Goal: Information Seeking & Learning: Check status

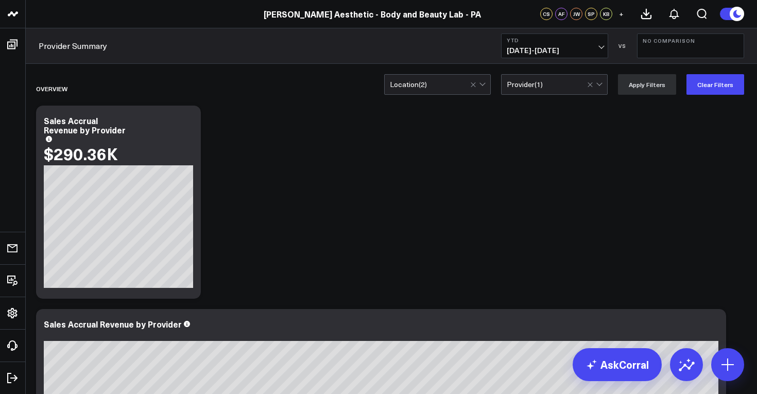
scroll to position [10, 0]
click at [448, 89] on div "Location ( 2 )" at bounding box center [437, 84] width 107 height 21
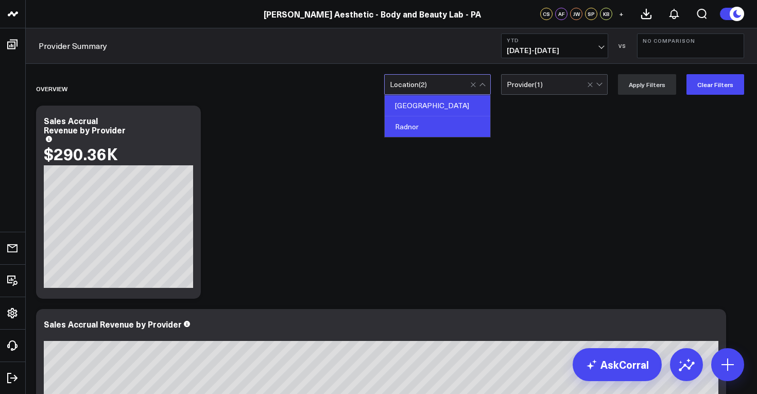
click at [438, 107] on div "[GEOGRAPHIC_DATA]" at bounding box center [438, 105] width 106 height 21
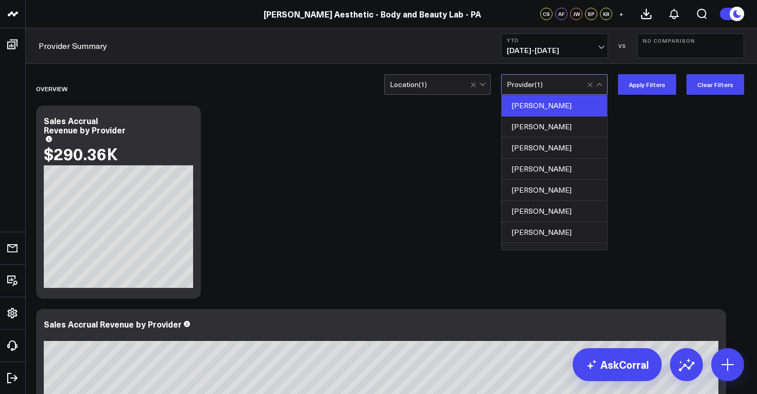
click at [574, 91] on div "Provider ( 1 )" at bounding box center [554, 84] width 107 height 21
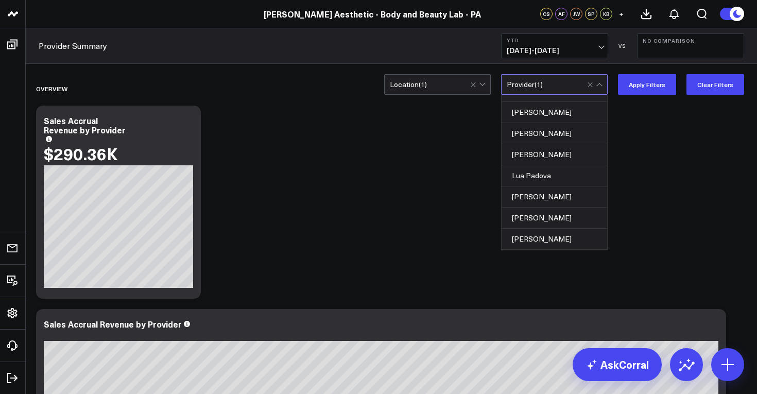
scroll to position [120, 0]
click at [546, 198] on div "[PERSON_NAME]" at bounding box center [554, 196] width 106 height 21
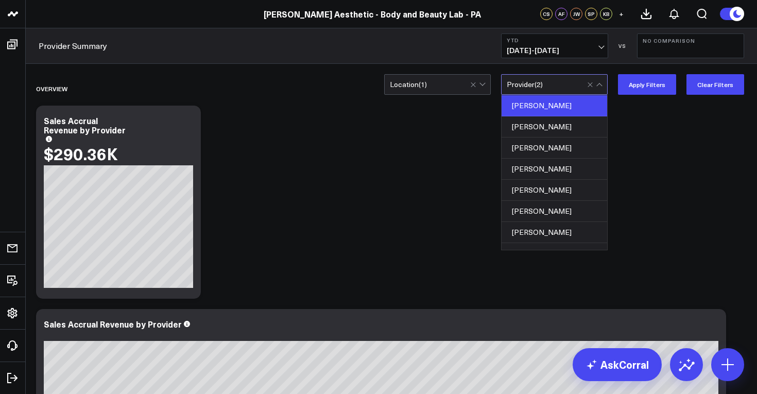
click at [564, 97] on div "[PERSON_NAME]" at bounding box center [554, 105] width 106 height 21
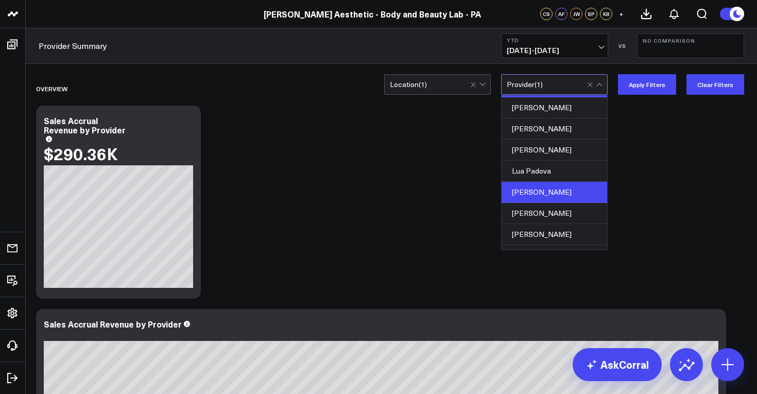
scroll to position [131, 0]
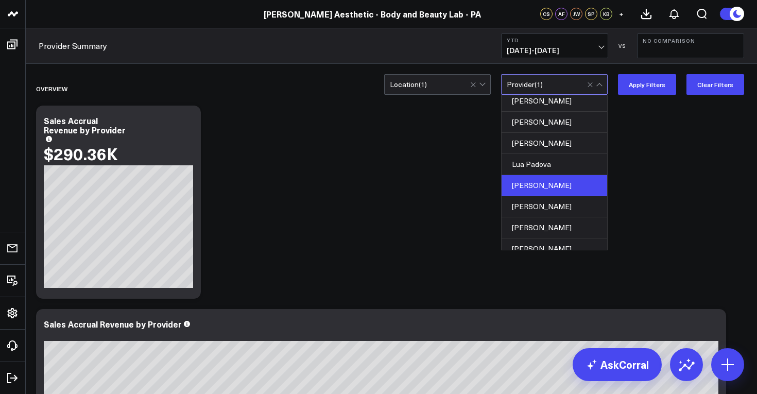
click at [562, 183] on div "[PERSON_NAME]" at bounding box center [554, 185] width 106 height 21
click at [562, 183] on div "[PERSON_NAME]" at bounding box center [554, 186] width 106 height 21
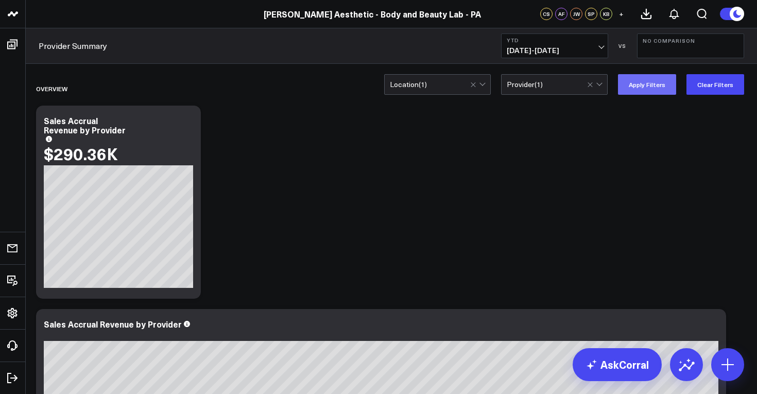
click at [643, 85] on button "Apply Filters" at bounding box center [647, 84] width 58 height 21
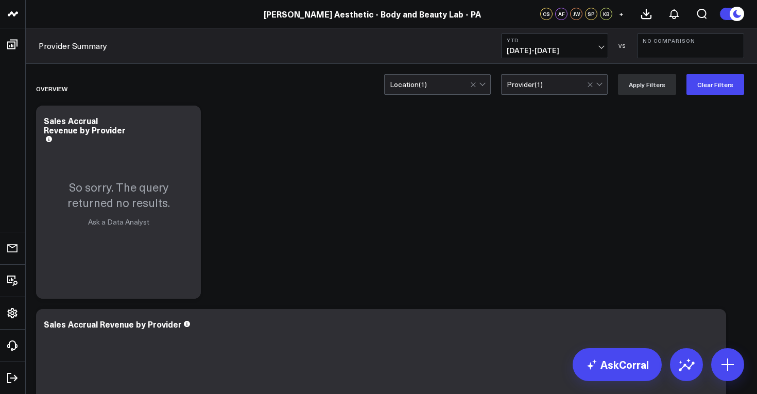
click at [440, 80] on div "Location ( 1 )" at bounding box center [437, 84] width 107 height 21
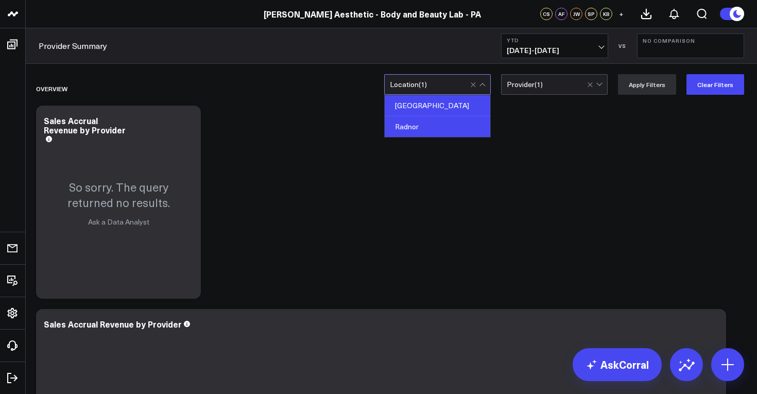
click at [440, 103] on div "[GEOGRAPHIC_DATA]" at bounding box center [438, 105] width 106 height 21
click at [458, 126] on div "Radnor" at bounding box center [438, 126] width 106 height 21
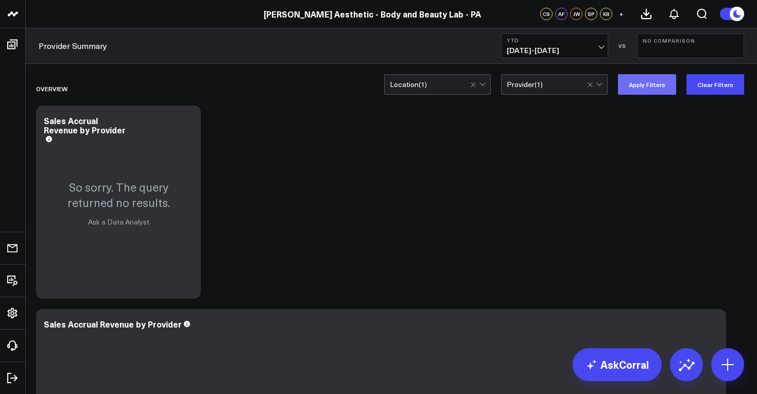
click at [653, 85] on button "Apply Filters" at bounding box center [647, 84] width 58 height 21
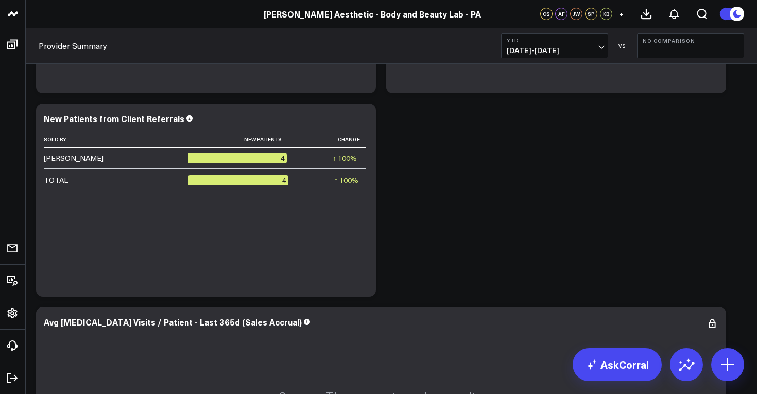
scroll to position [3311, 0]
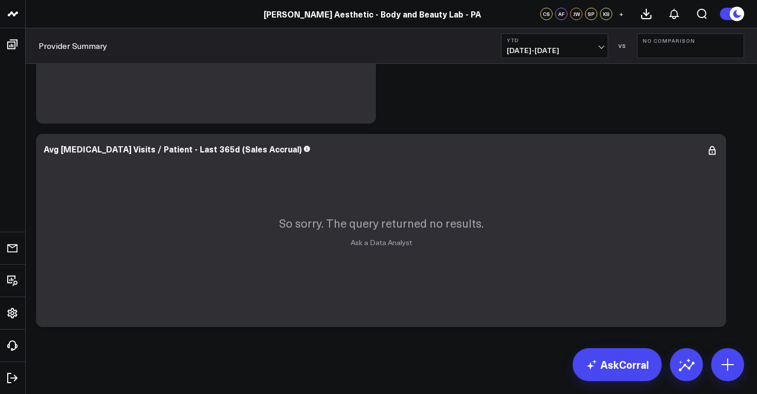
click at [600, 46] on span "[DATE] - [DATE]" at bounding box center [555, 50] width 96 height 8
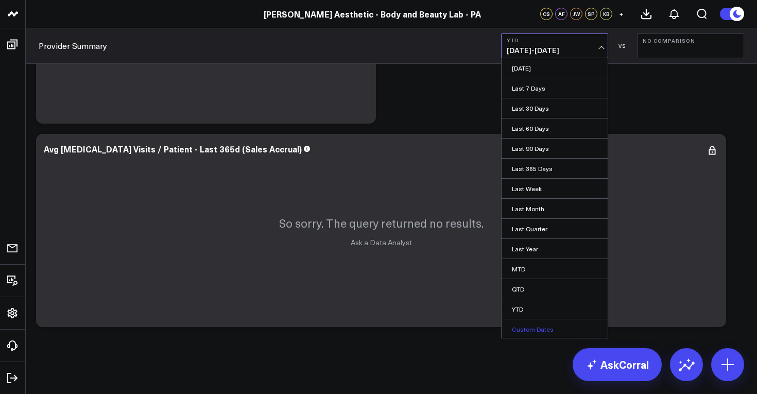
click at [540, 333] on link "Custom Dates" at bounding box center [554, 329] width 106 height 20
select select "9"
select select "2025"
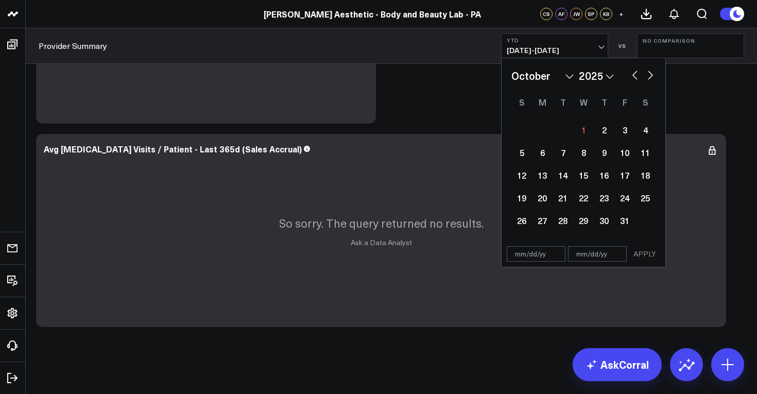
click at [670, 47] on button "No Comparison" at bounding box center [690, 45] width 107 height 25
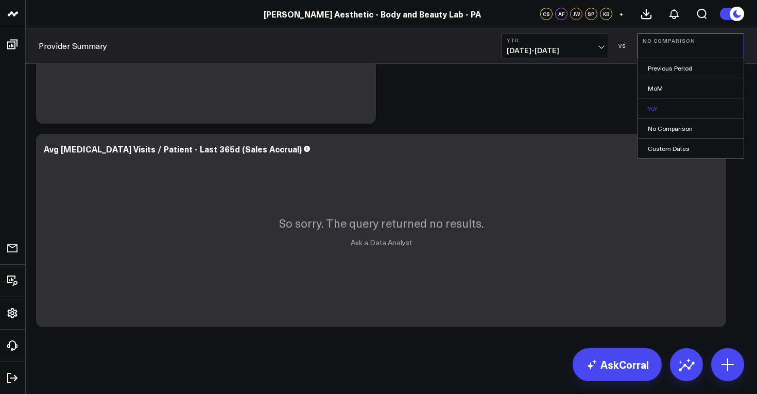
click at [683, 110] on link "YoY" at bounding box center [690, 108] width 106 height 20
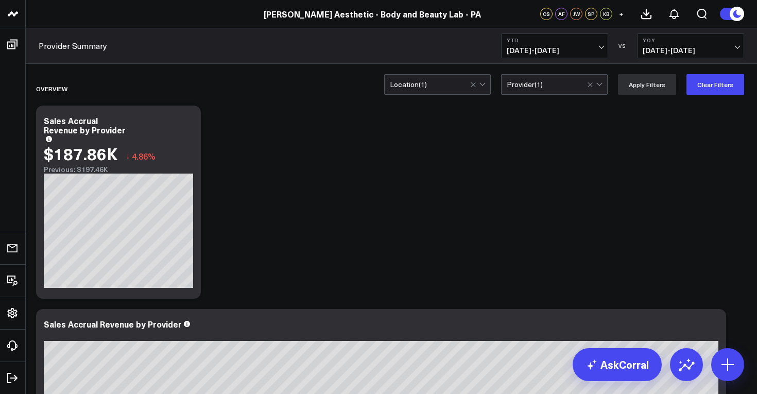
click at [598, 52] on span "[DATE] - [DATE]" at bounding box center [555, 50] width 96 height 8
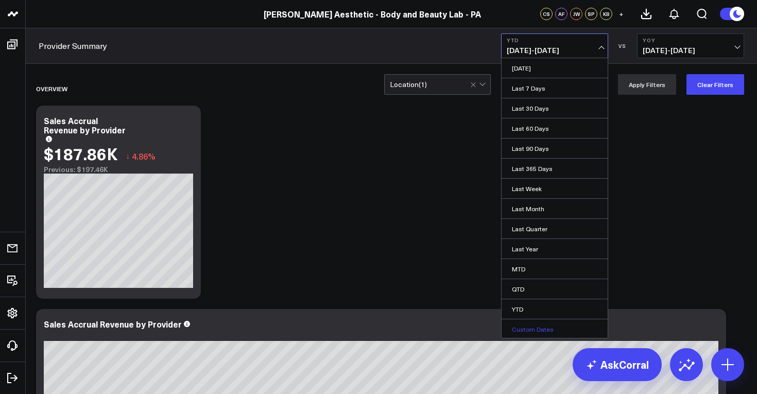
click at [561, 325] on link "Custom Dates" at bounding box center [554, 329] width 106 height 20
select select "9"
select select "2025"
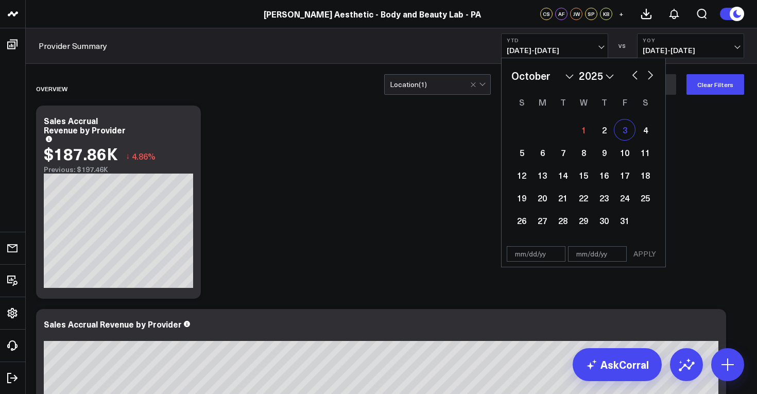
click at [627, 129] on div "3" at bounding box center [624, 129] width 21 height 21
type input "[DATE]"
select select "9"
select select "2025"
click at [625, 129] on div "3" at bounding box center [624, 129] width 21 height 21
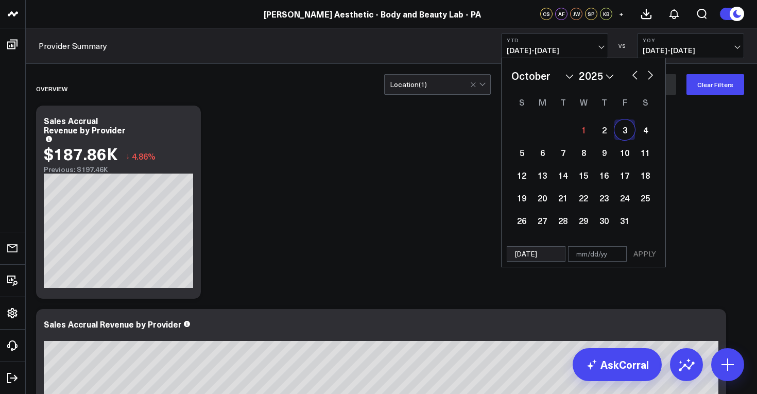
type input "[DATE]"
select select "9"
select select "2025"
click at [627, 223] on div "31" at bounding box center [624, 220] width 21 height 21
type input "[DATE]"
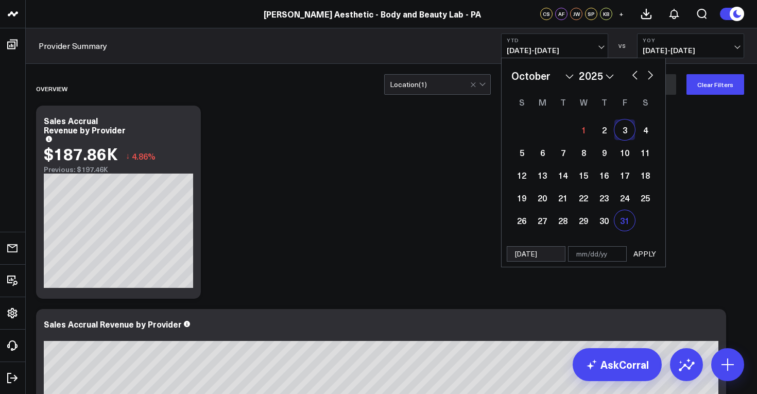
select select "9"
select select "2025"
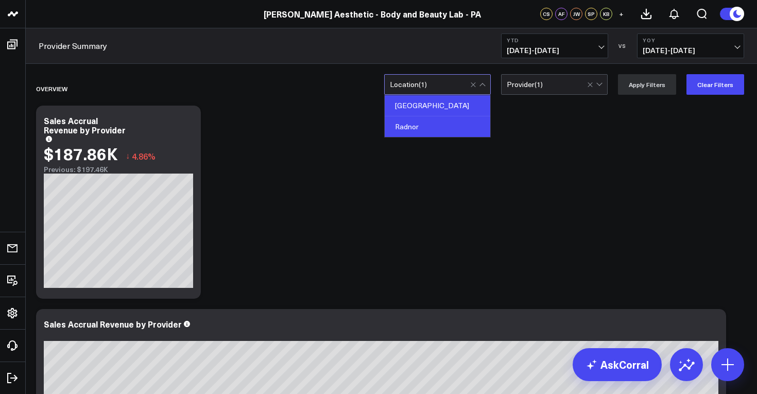
click at [440, 129] on div "Radnor" at bounding box center [438, 126] width 106 height 21
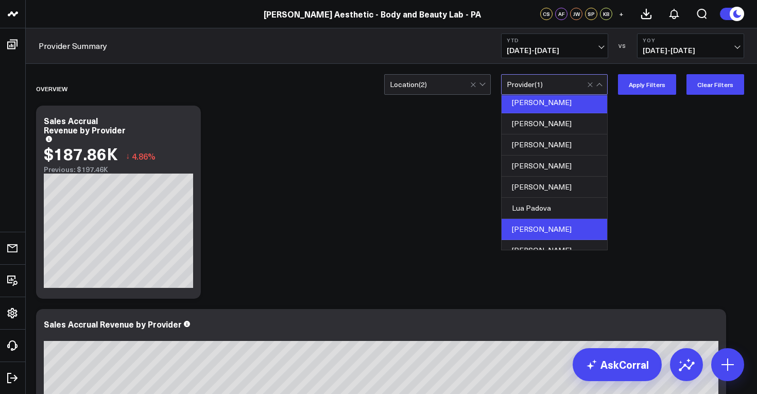
scroll to position [95, 0]
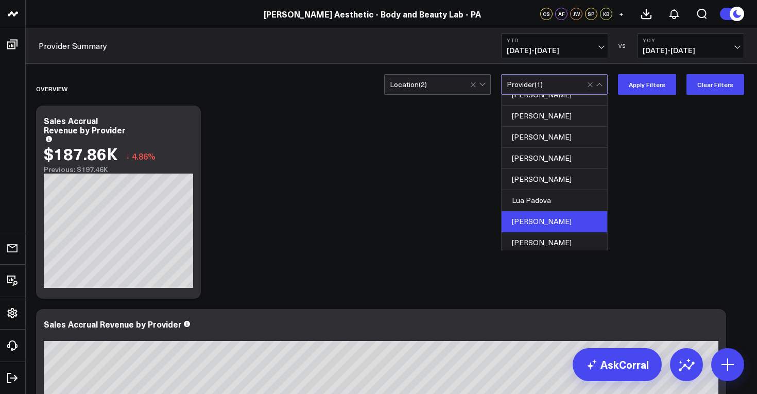
click at [544, 222] on div "[PERSON_NAME]" at bounding box center [554, 221] width 106 height 21
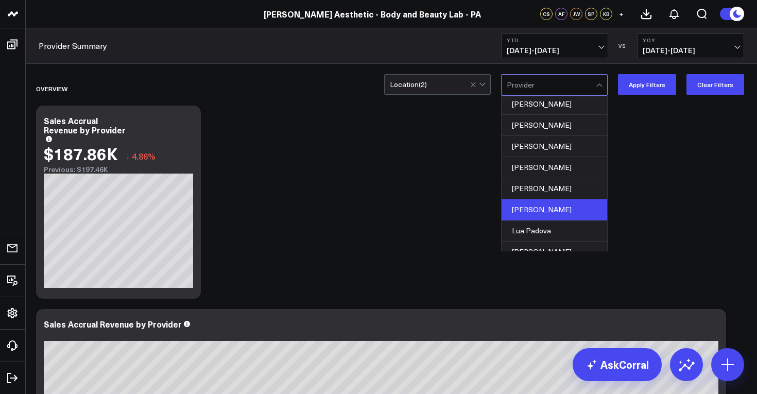
scroll to position [65, 0]
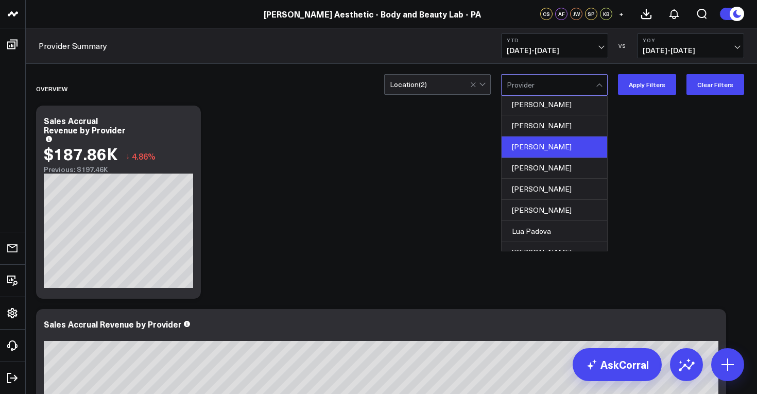
click at [553, 148] on div "[PERSON_NAME]" at bounding box center [554, 146] width 106 height 21
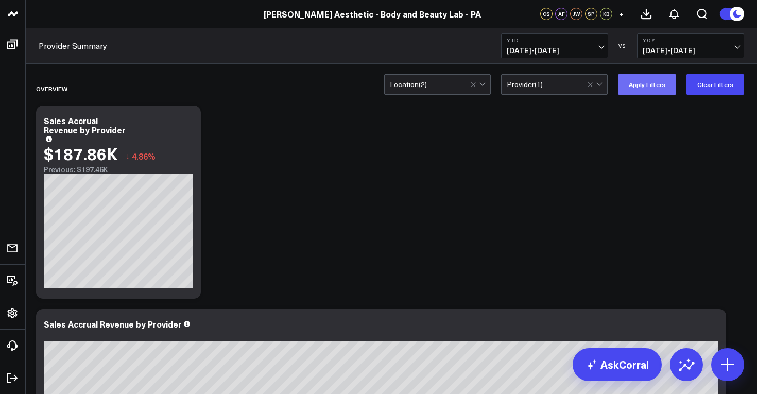
click at [652, 90] on button "Apply Filters" at bounding box center [647, 84] width 58 height 21
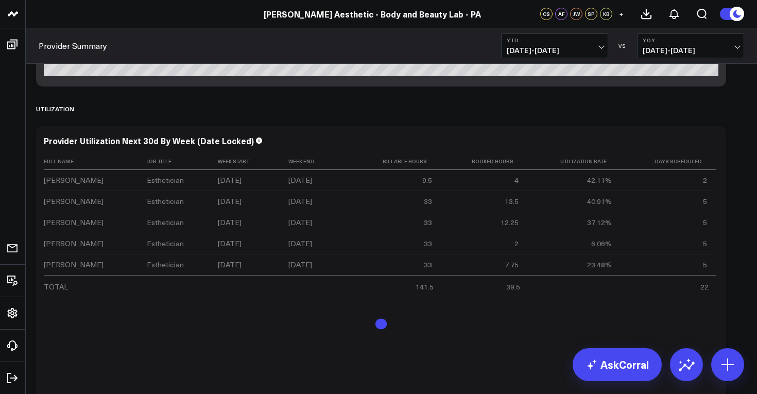
scroll to position [485, 0]
